Goal: Browse casually: Explore the website without a specific task or goal

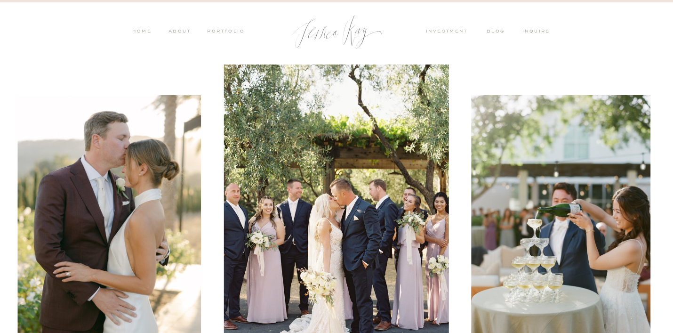
click at [238, 36] on nav "PORTFOLIO" at bounding box center [225, 32] width 39 height 8
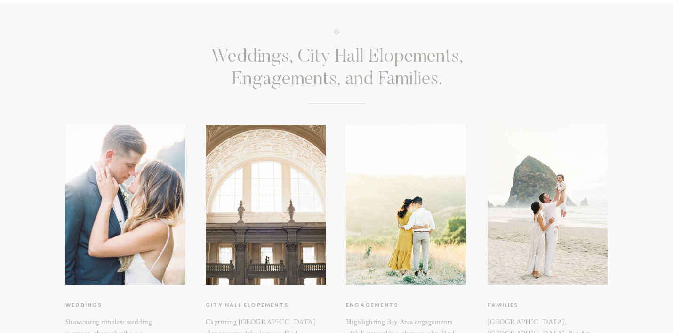
scroll to position [165, 0]
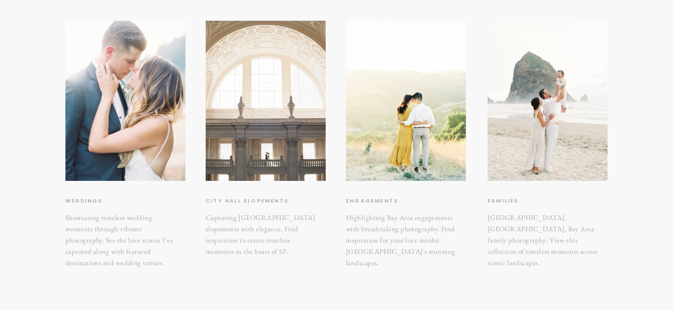
click at [251, 163] on div at bounding box center [266, 101] width 120 height 160
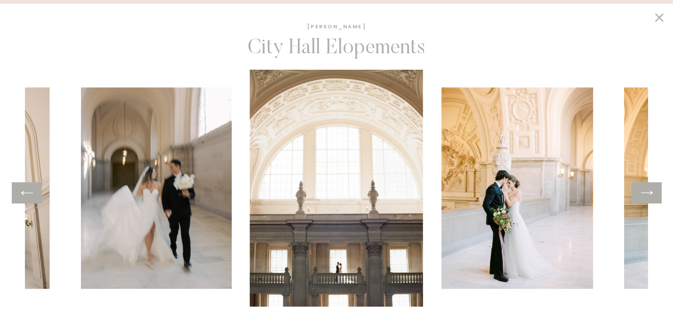
click at [648, 192] on icon at bounding box center [647, 192] width 14 height 15
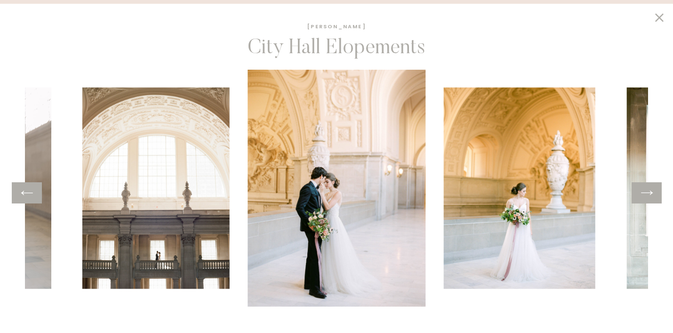
click at [648, 192] on icon at bounding box center [647, 192] width 14 height 15
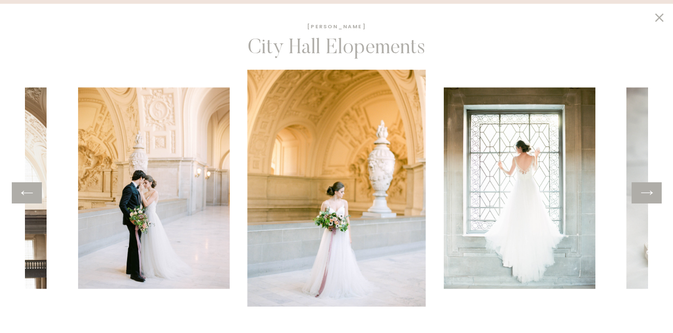
click at [648, 192] on icon at bounding box center [647, 192] width 14 height 15
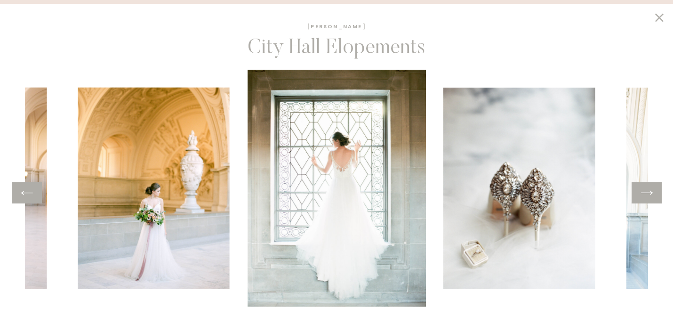
click at [648, 192] on icon at bounding box center [647, 192] width 14 height 15
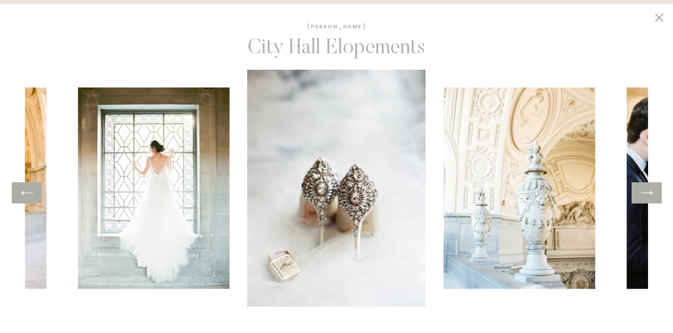
click at [648, 192] on icon at bounding box center [647, 192] width 14 height 15
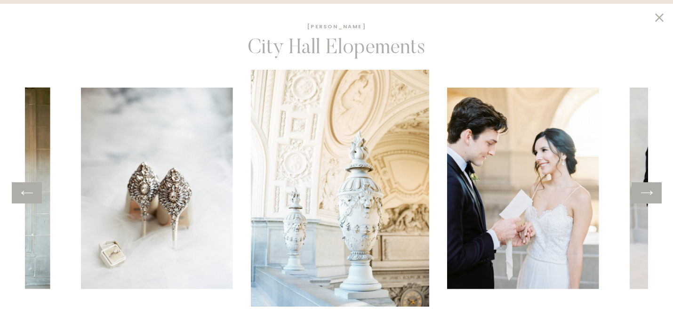
click at [648, 192] on icon at bounding box center [647, 192] width 14 height 15
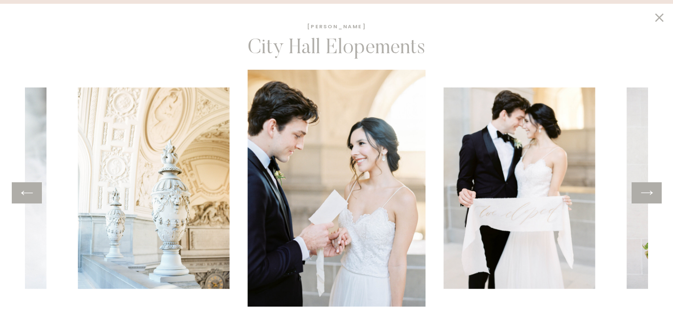
click at [648, 192] on icon at bounding box center [647, 192] width 14 height 15
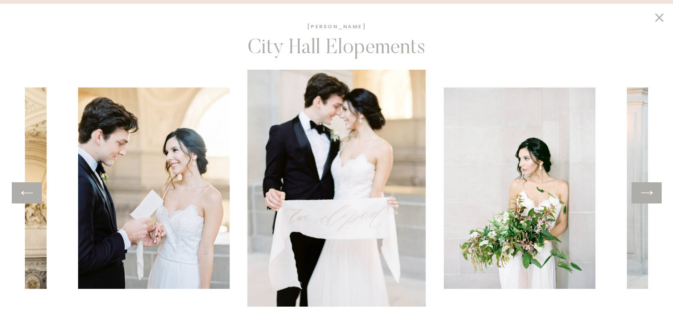
click at [648, 192] on icon at bounding box center [647, 192] width 14 height 15
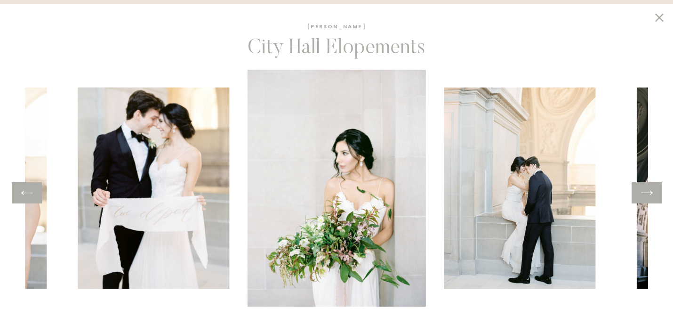
click at [648, 192] on icon at bounding box center [647, 192] width 14 height 15
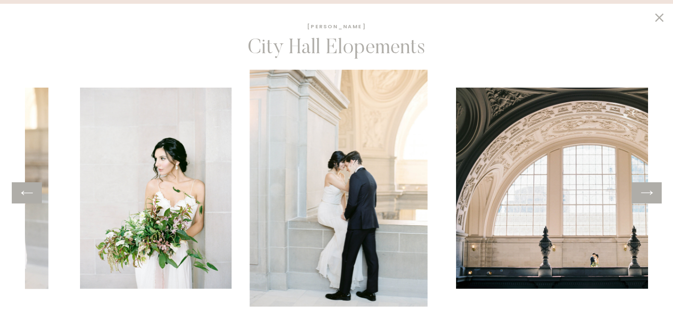
click at [648, 192] on icon at bounding box center [647, 192] width 14 height 15
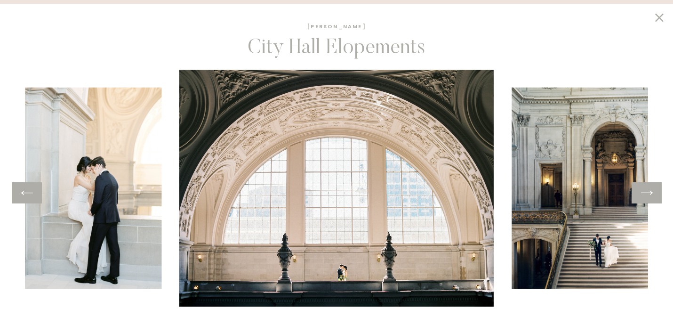
click at [649, 189] on icon at bounding box center [647, 192] width 14 height 15
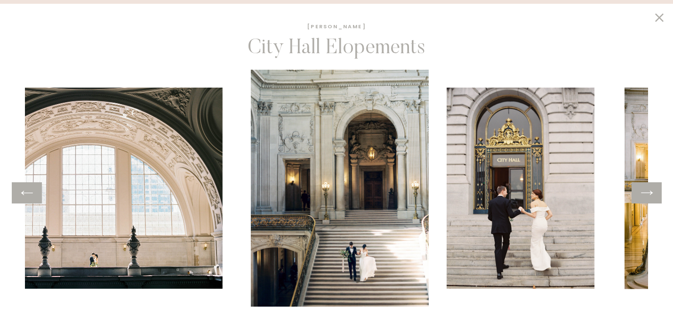
click at [649, 189] on icon at bounding box center [647, 192] width 14 height 15
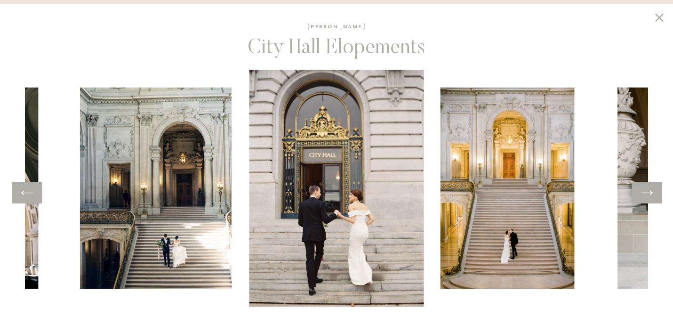
click at [649, 189] on icon at bounding box center [647, 192] width 14 height 15
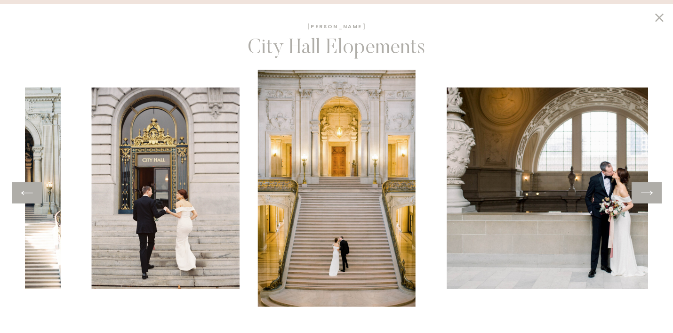
click at [649, 189] on icon at bounding box center [647, 192] width 14 height 15
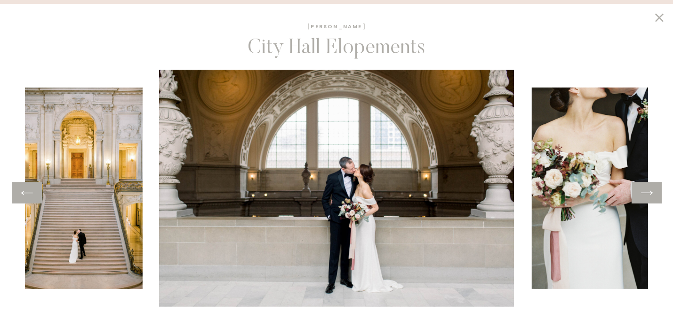
click at [649, 189] on icon at bounding box center [647, 192] width 14 height 15
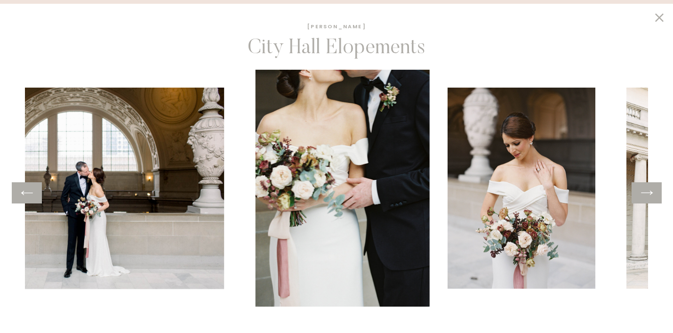
click at [649, 189] on icon at bounding box center [647, 192] width 14 height 15
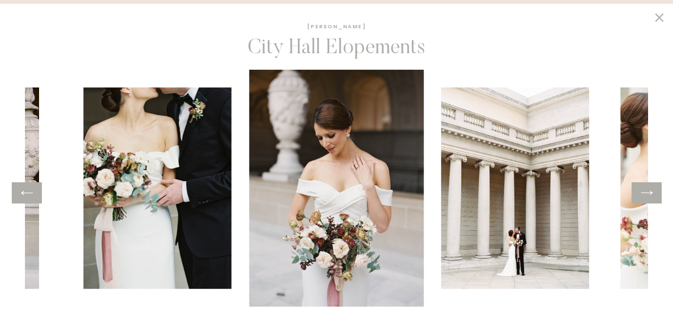
click at [649, 189] on icon at bounding box center [647, 192] width 14 height 15
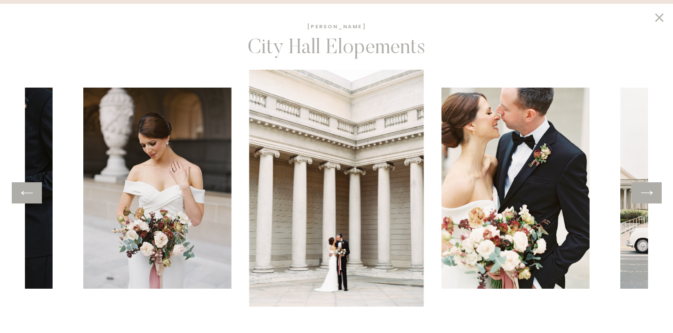
click at [649, 189] on icon at bounding box center [647, 192] width 14 height 15
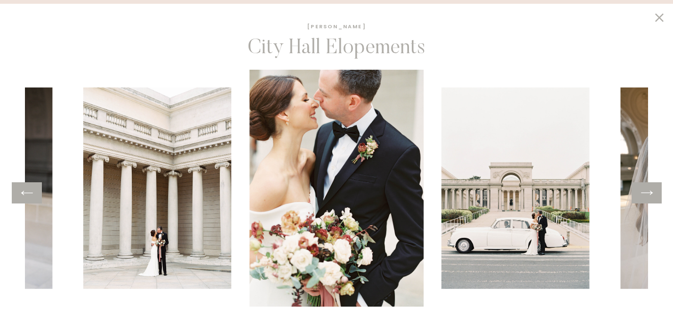
click at [649, 189] on icon at bounding box center [647, 192] width 14 height 15
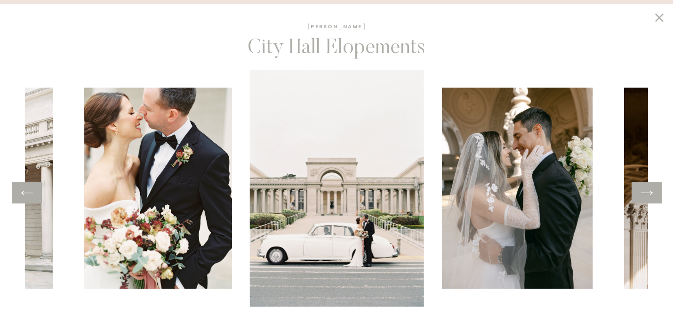
click at [649, 189] on icon at bounding box center [647, 192] width 14 height 15
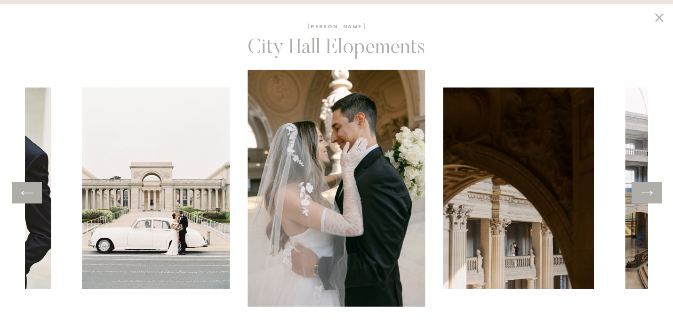
click at [649, 189] on icon at bounding box center [647, 192] width 14 height 15
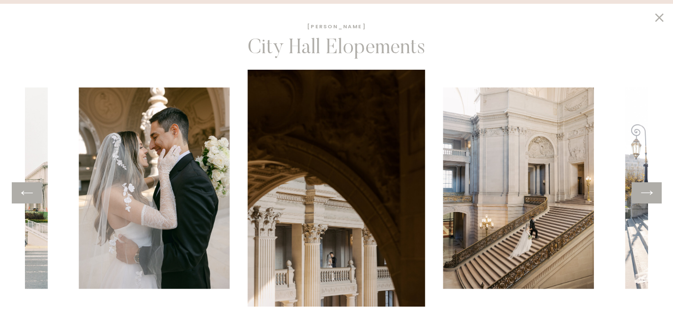
click at [649, 189] on icon at bounding box center [647, 192] width 14 height 15
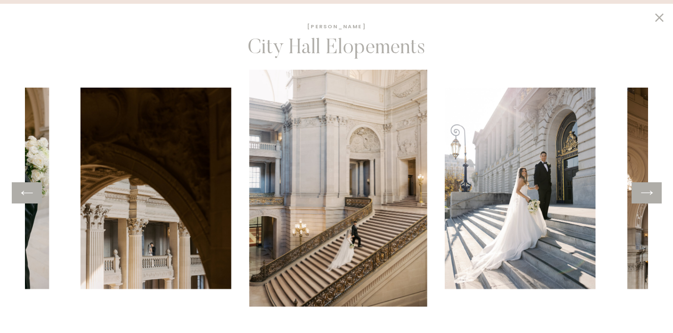
click at [649, 189] on icon at bounding box center [647, 192] width 14 height 15
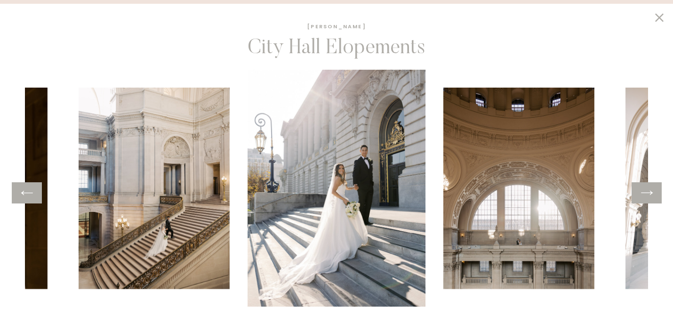
click at [649, 189] on icon at bounding box center [647, 192] width 14 height 15
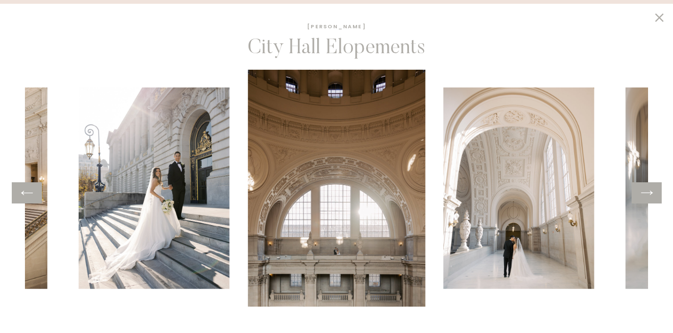
click at [649, 189] on icon at bounding box center [647, 192] width 14 height 15
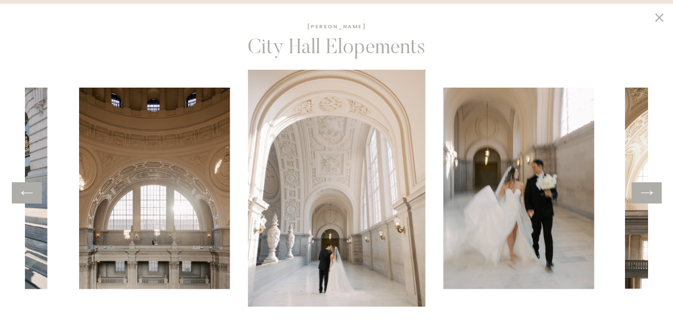
click at [649, 189] on icon at bounding box center [647, 192] width 14 height 15
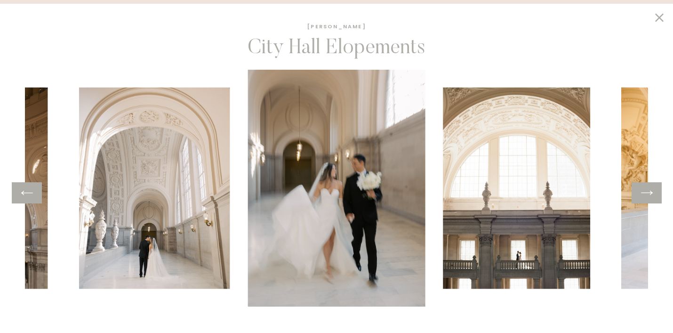
click at [649, 189] on icon at bounding box center [647, 192] width 14 height 15
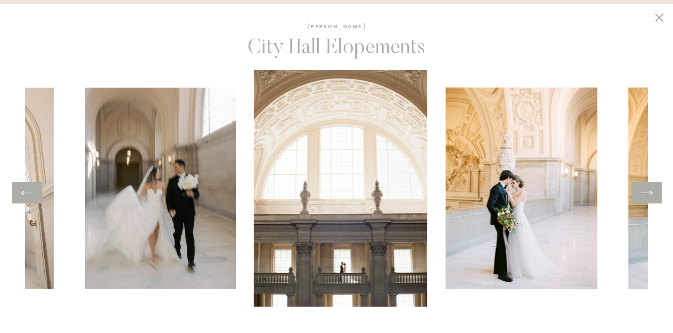
click at [649, 189] on icon at bounding box center [647, 192] width 14 height 15
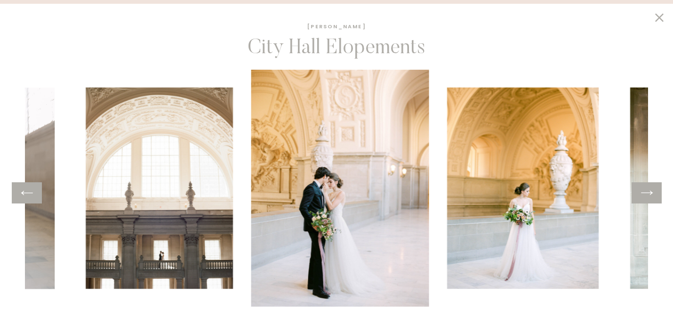
click at [649, 189] on icon at bounding box center [647, 192] width 14 height 15
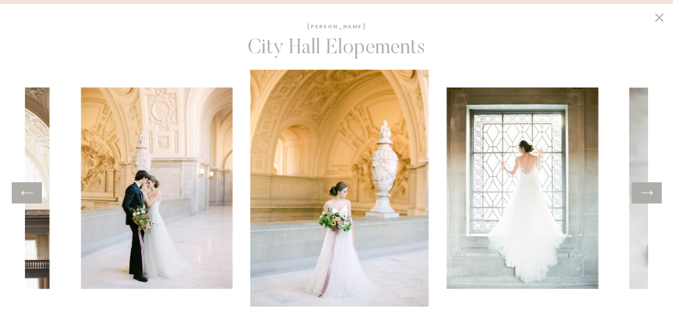
click at [649, 189] on icon at bounding box center [647, 192] width 14 height 15
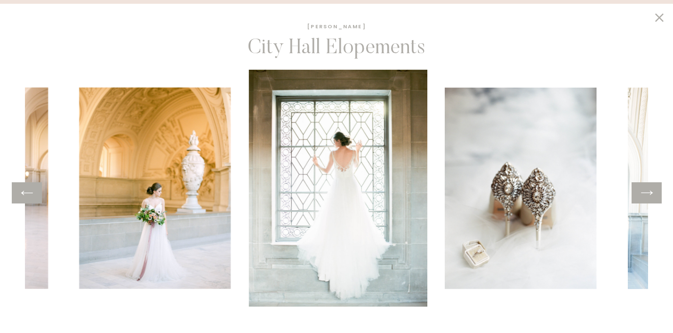
click at [649, 189] on icon at bounding box center [647, 192] width 14 height 15
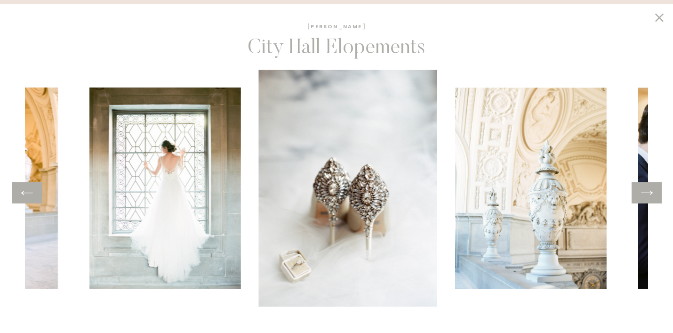
drag, startPoint x: 649, startPoint y: 189, endPoint x: 628, endPoint y: 174, distance: 25.7
click at [619, 175] on div "City Hall Elopements Jessica Kay book a consult" at bounding box center [336, 209] width 565 height 419
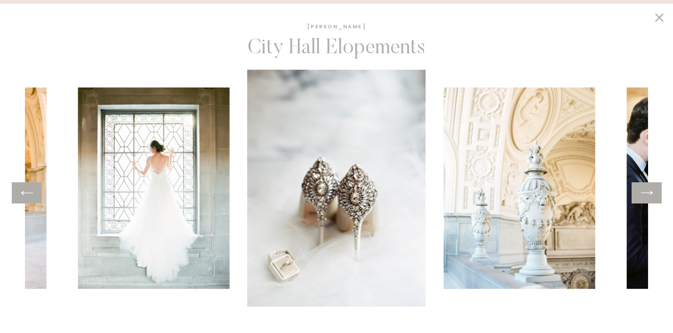
click at [649, 189] on icon at bounding box center [647, 192] width 14 height 15
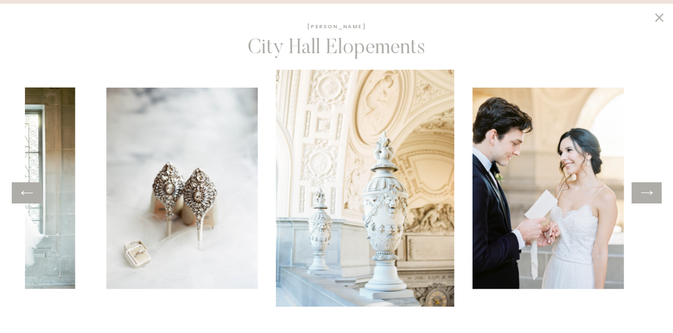
click at [649, 189] on icon at bounding box center [647, 192] width 14 height 15
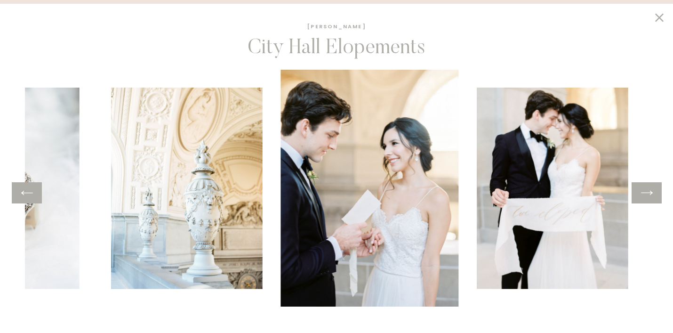
click at [649, 189] on icon at bounding box center [647, 192] width 14 height 15
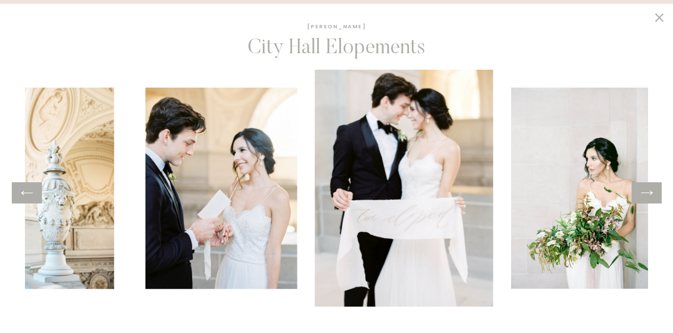
click at [649, 189] on icon at bounding box center [647, 192] width 14 height 15
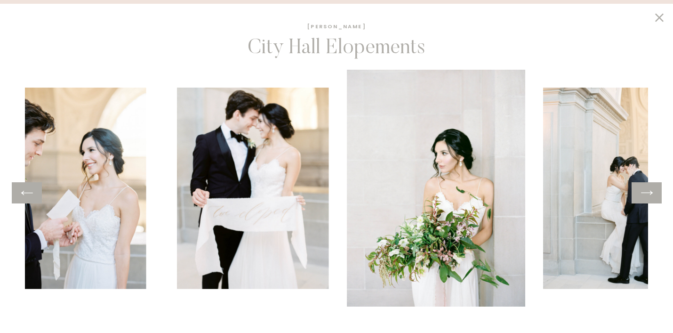
click at [649, 189] on icon at bounding box center [647, 192] width 14 height 15
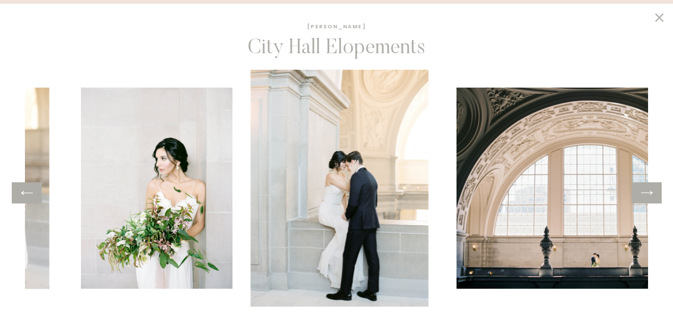
click at [649, 189] on icon at bounding box center [647, 192] width 14 height 15
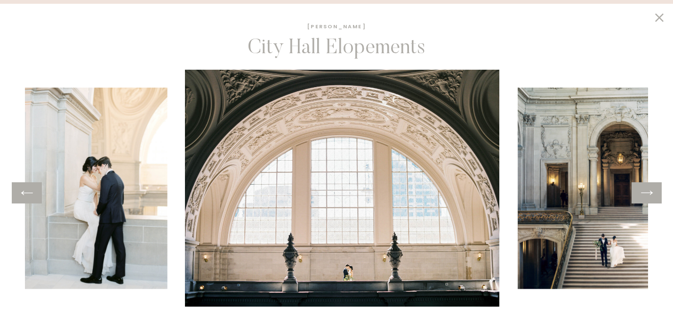
click at [649, 189] on icon at bounding box center [647, 192] width 14 height 15
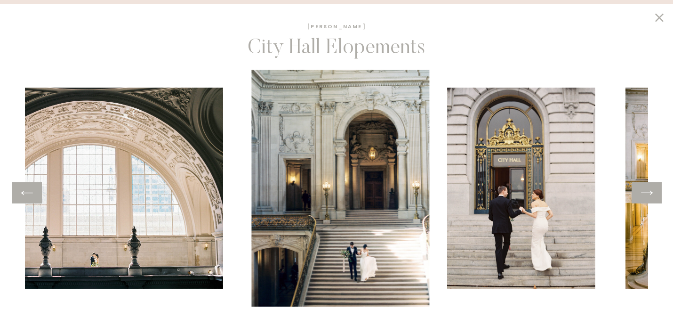
click at [649, 189] on icon at bounding box center [647, 192] width 14 height 15
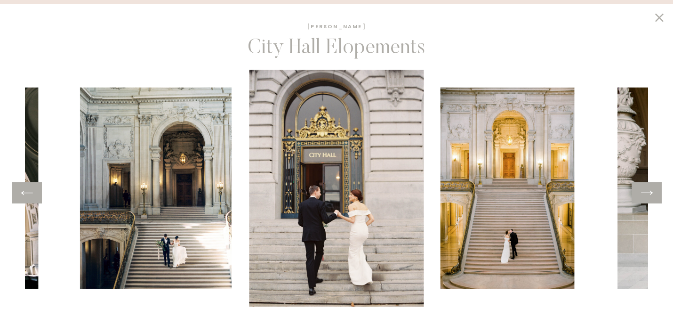
click at [26, 200] on div at bounding box center [27, 192] width 30 height 21
click at [32, 193] on icon at bounding box center [27, 192] width 14 height 15
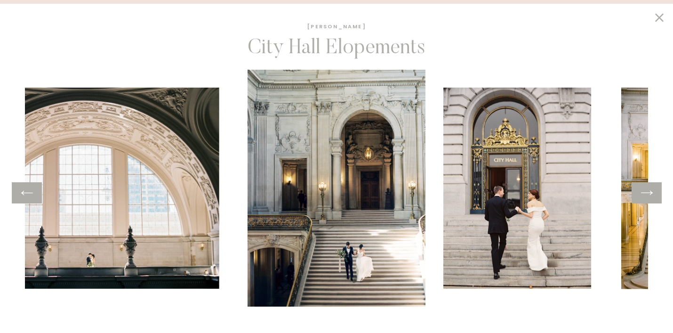
click at [32, 193] on icon at bounding box center [27, 192] width 14 height 15
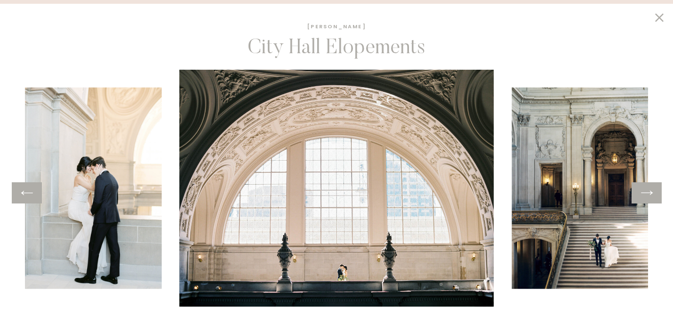
click at [647, 194] on icon at bounding box center [647, 192] width 14 height 15
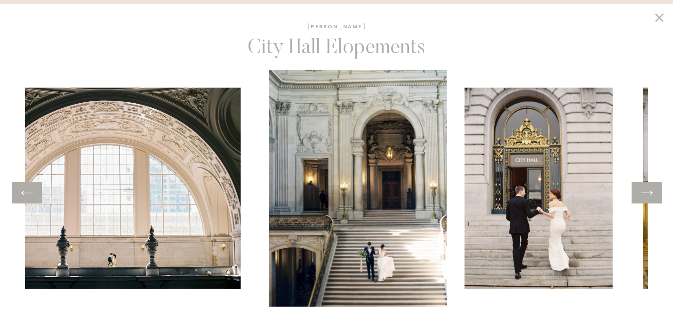
click at [647, 194] on icon at bounding box center [647, 192] width 14 height 15
